Goal: Information Seeking & Learning: Understand process/instructions

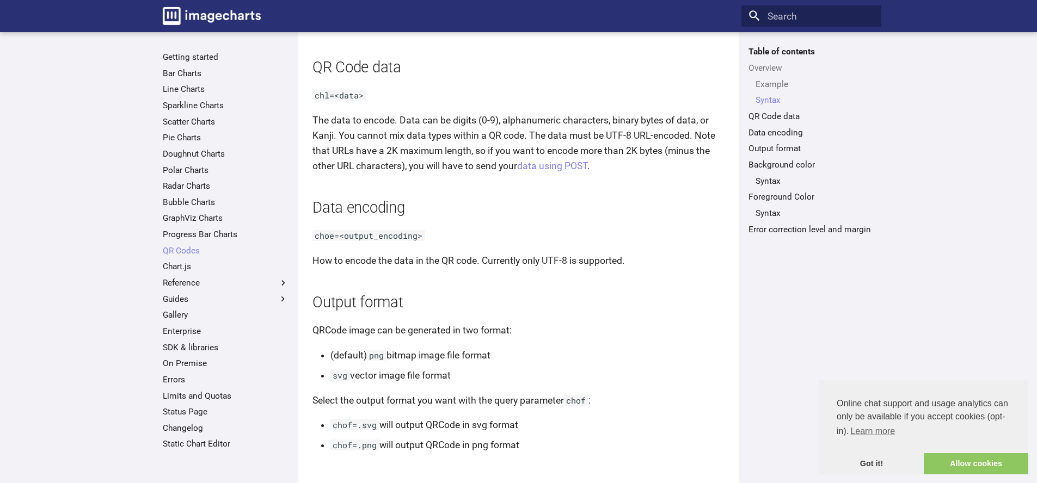
scroll to position [718, 0]
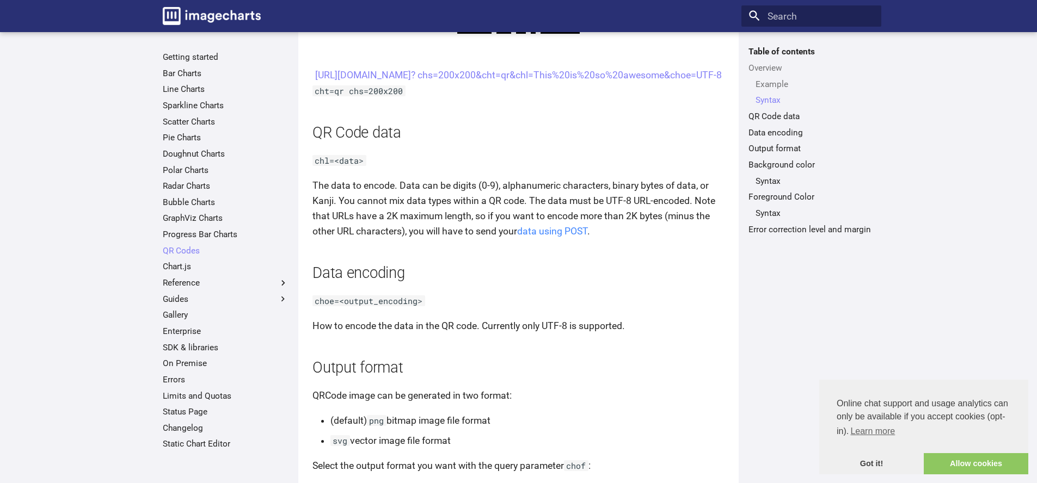
click at [552, 237] on link "data using POST" at bounding box center [552, 231] width 70 height 11
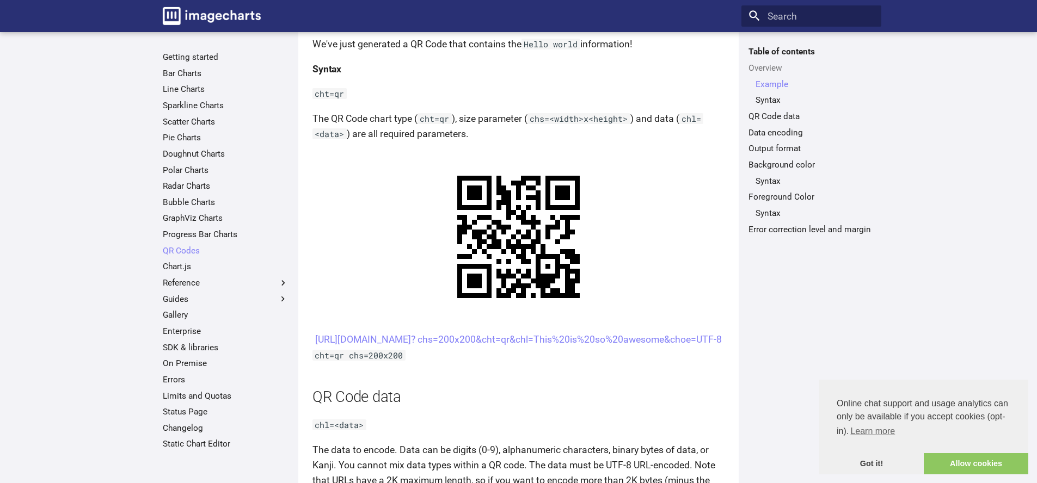
scroll to position [522, 0]
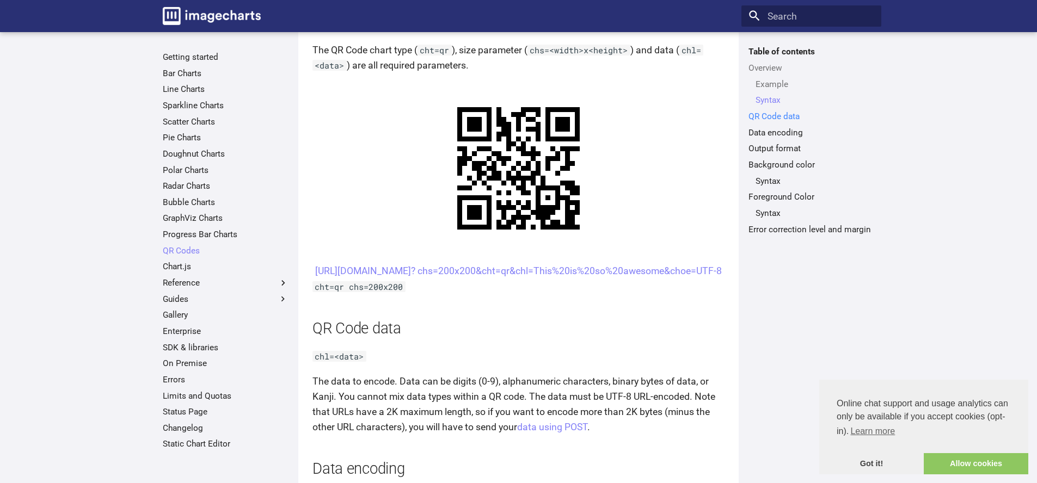
click at [801, 116] on link "QR Code data" at bounding box center [811, 116] width 126 height 11
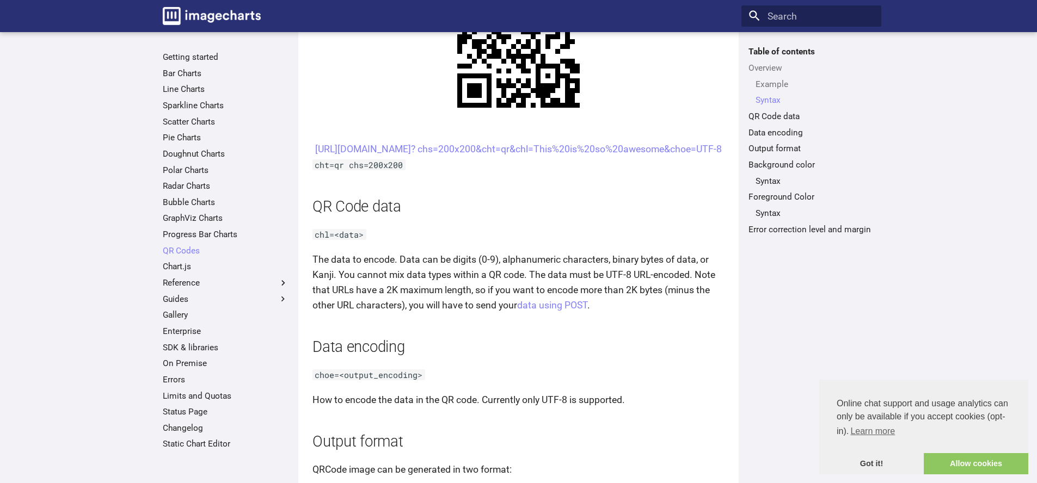
scroll to position [619, 0]
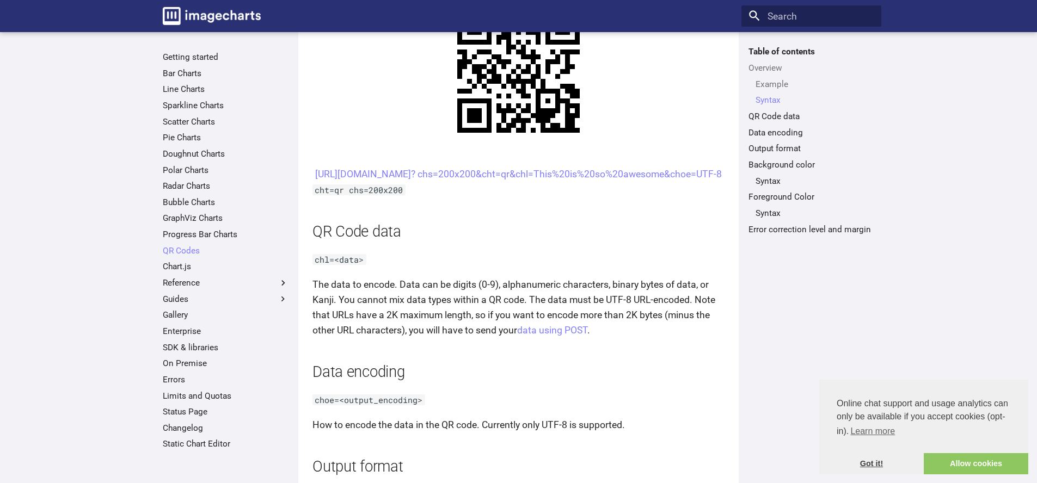
click at [874, 461] on link "Got it!" at bounding box center [871, 464] width 104 height 22
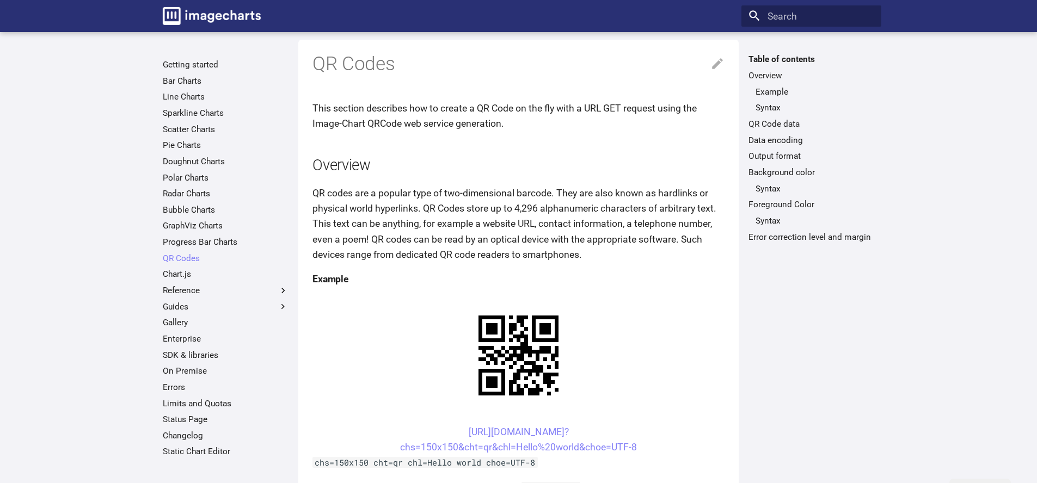
scroll to position [0, 0]
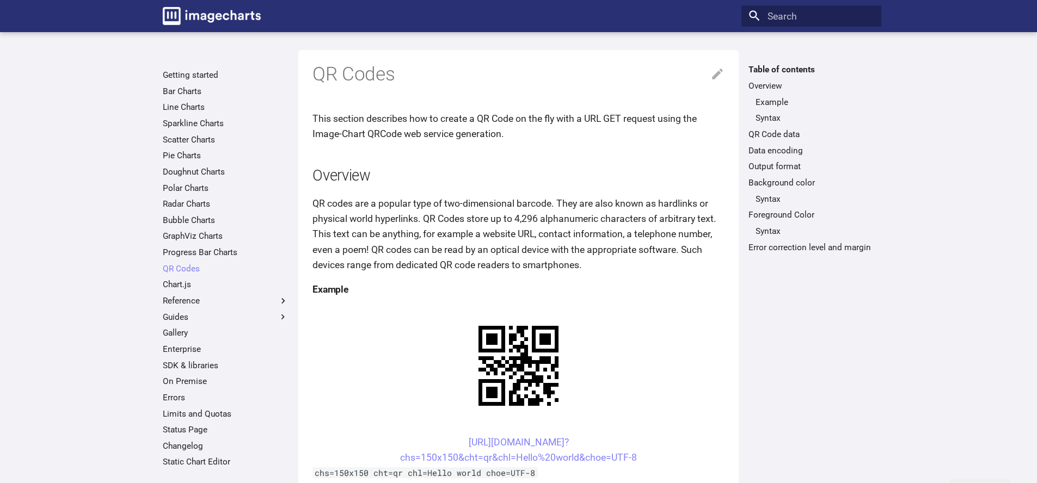
drag, startPoint x: 506, startPoint y: 231, endPoint x: 451, endPoint y: 197, distance: 64.5
click at [451, 197] on p "QR codes are a popular type of two-dimensional barcode. They are also known as …" at bounding box center [518, 234] width 412 height 77
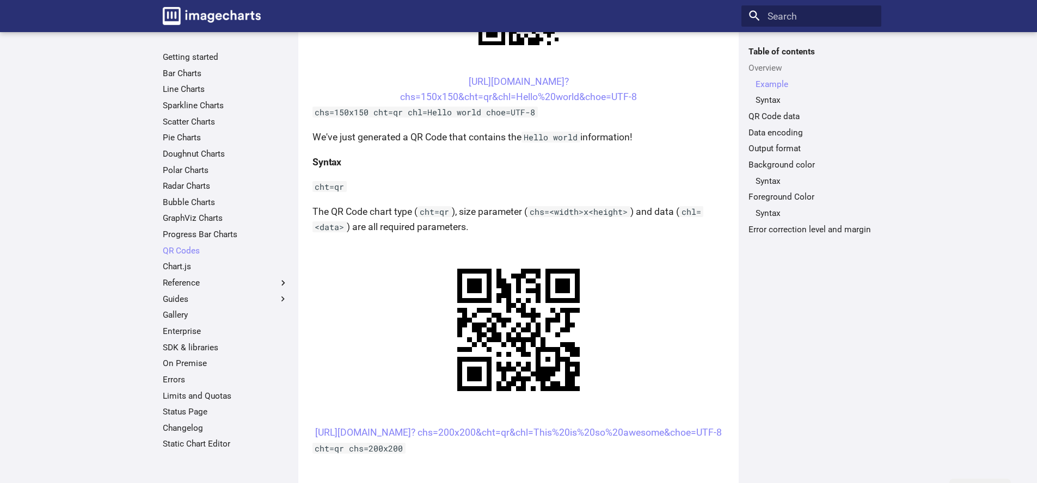
scroll to position [326, 0]
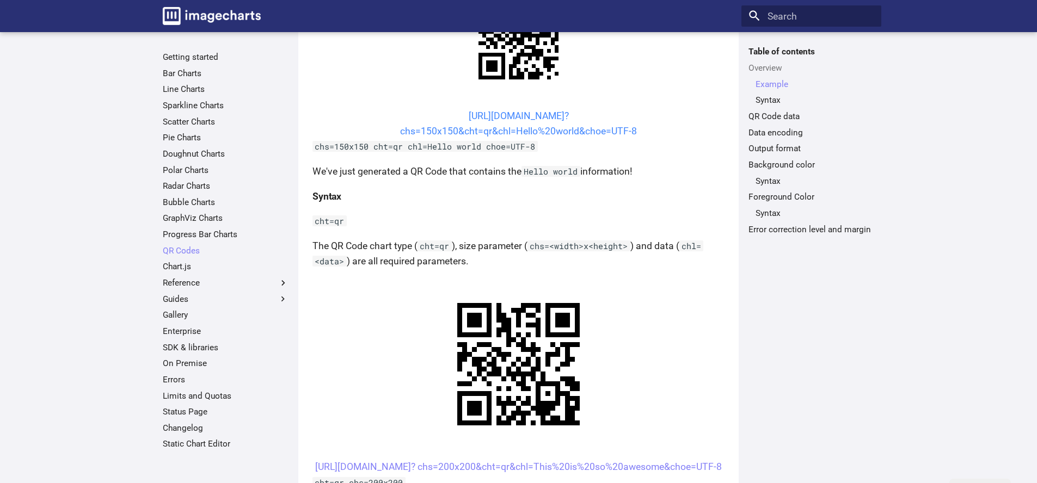
click at [515, 131] on link "https://image-charts.com/chart? chs=150x150&cht=qr&chl=Hello%20world&choe=UTF-8" at bounding box center [518, 123] width 237 height 26
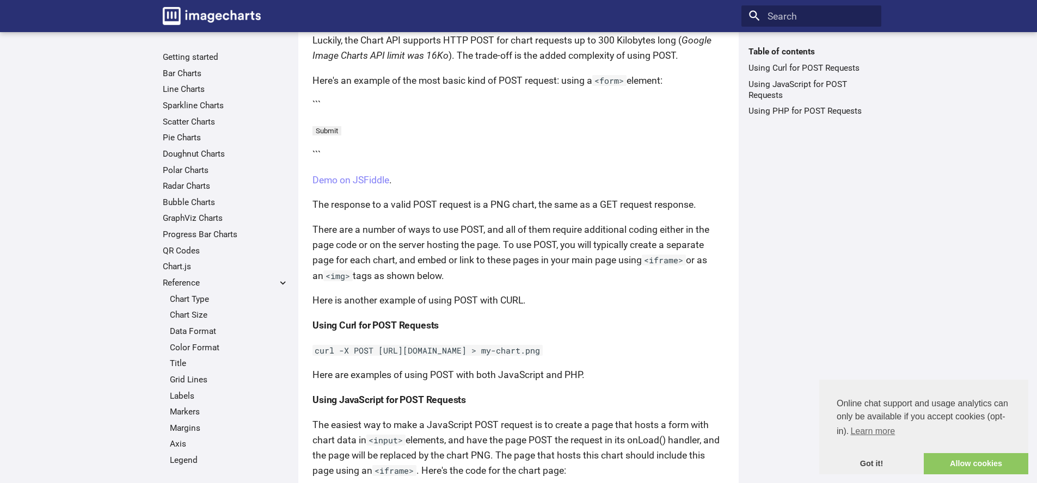
scroll to position [134, 0]
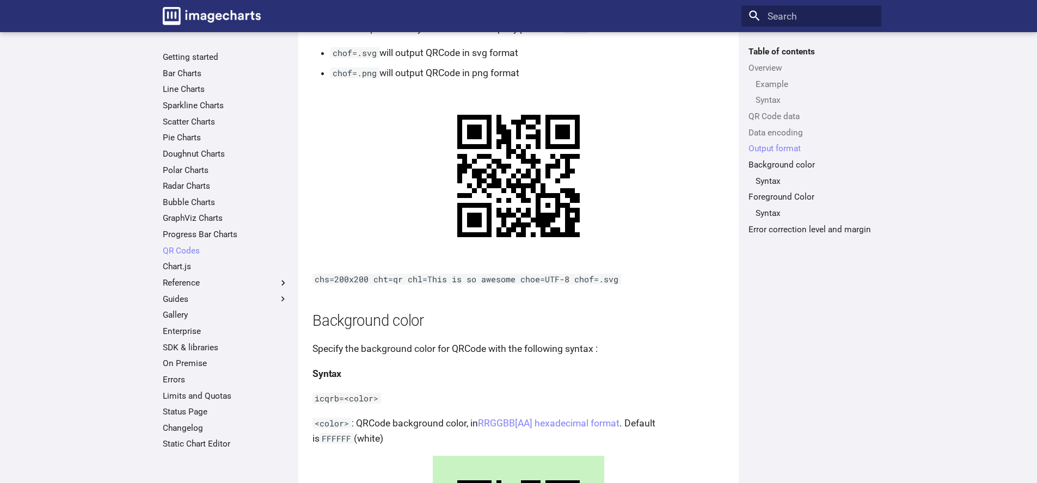
scroll to position [568, 0]
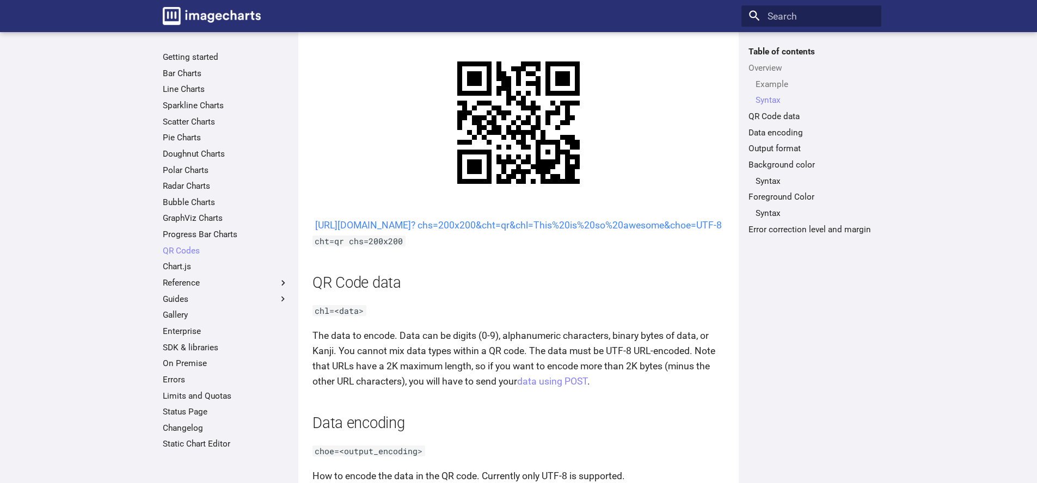
click at [449, 231] on link "[URL][DOMAIN_NAME]? chs=200x200&cht=qr&chl=This%20is%20so%20awesome&choe=UTF-8" at bounding box center [518, 225] width 406 height 11
